Goal: Book appointment/travel/reservation

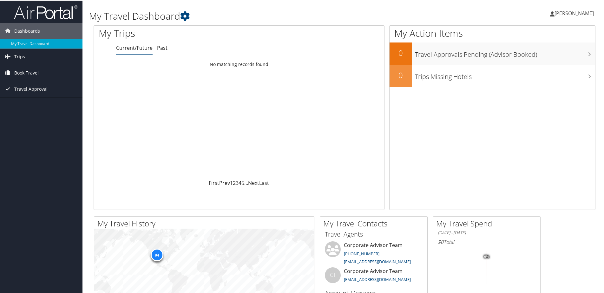
click at [19, 70] on span "Book Travel" at bounding box center [26, 72] width 24 height 16
click at [23, 103] on link "Book/Manage Online Trips" at bounding box center [41, 104] width 82 height 10
click at [26, 101] on link "Book/Manage Online Trips" at bounding box center [41, 104] width 82 height 10
